Goal: Check status

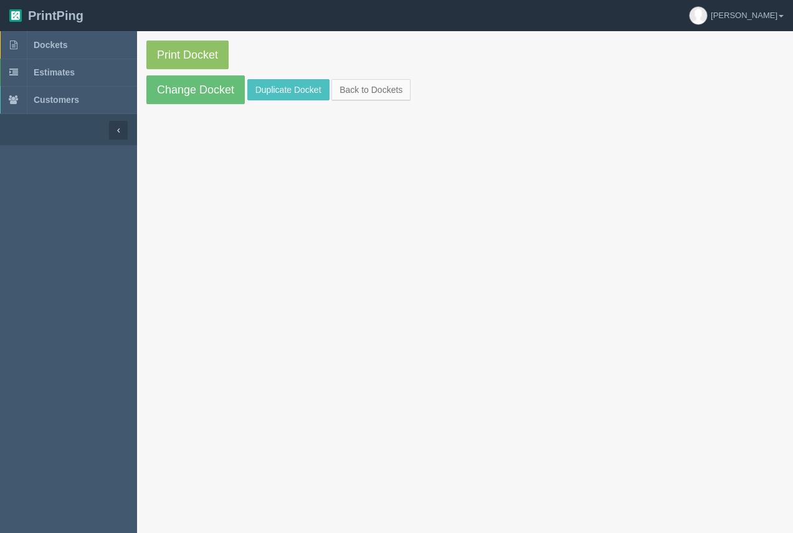
click at [63, 44] on span "Dockets" at bounding box center [51, 45] width 34 height 10
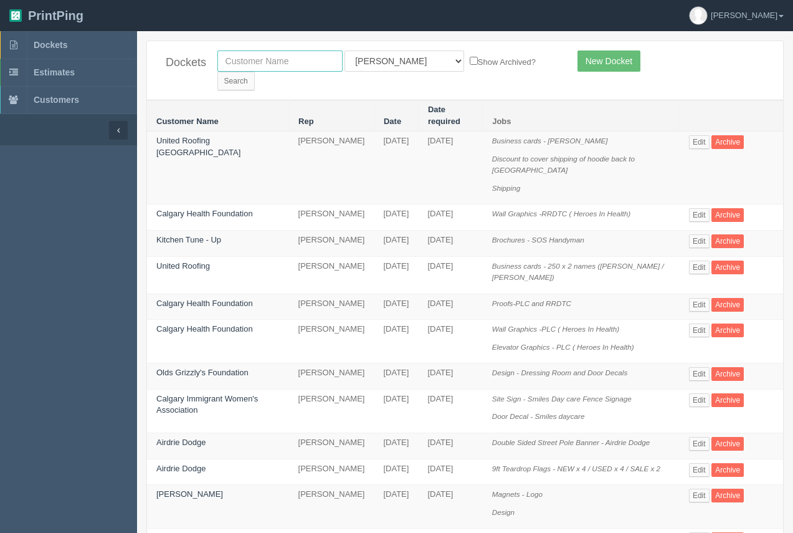
click at [306, 69] on input "text" at bounding box center [279, 60] width 125 height 21
type input "vimy"
click at [217, 72] on input "Search" at bounding box center [235, 81] width 37 height 19
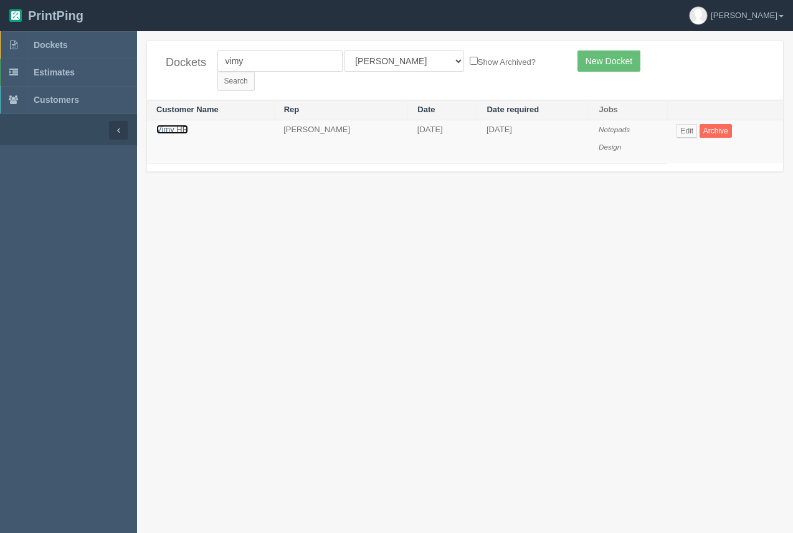
click at [165, 125] on link "Vimy HR" at bounding box center [172, 129] width 32 height 9
click at [166, 125] on link "Vimy HR" at bounding box center [172, 129] width 32 height 9
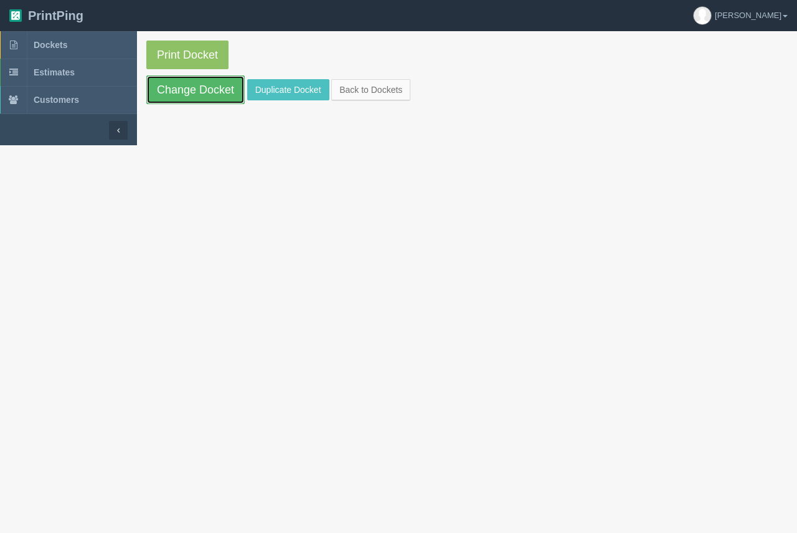
click at [179, 85] on link "Change Docket" at bounding box center [195, 89] width 98 height 29
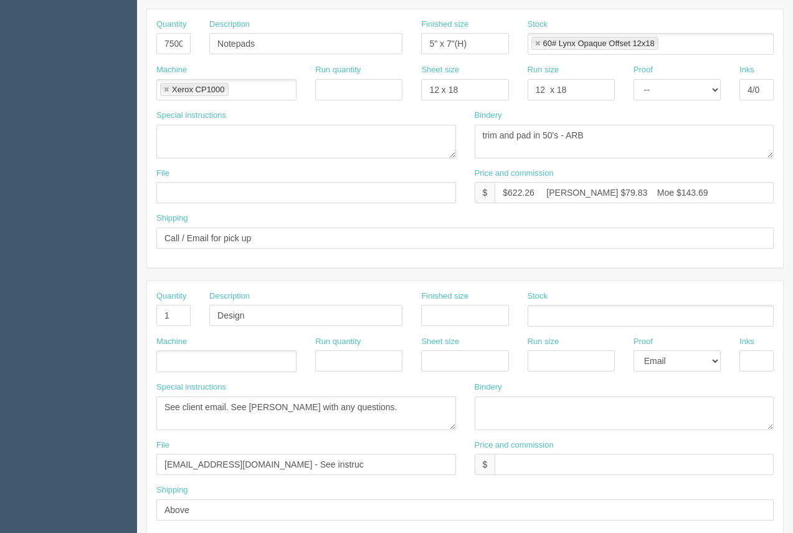
scroll to position [254, 0]
